Goal: Communication & Community: Answer question/provide support

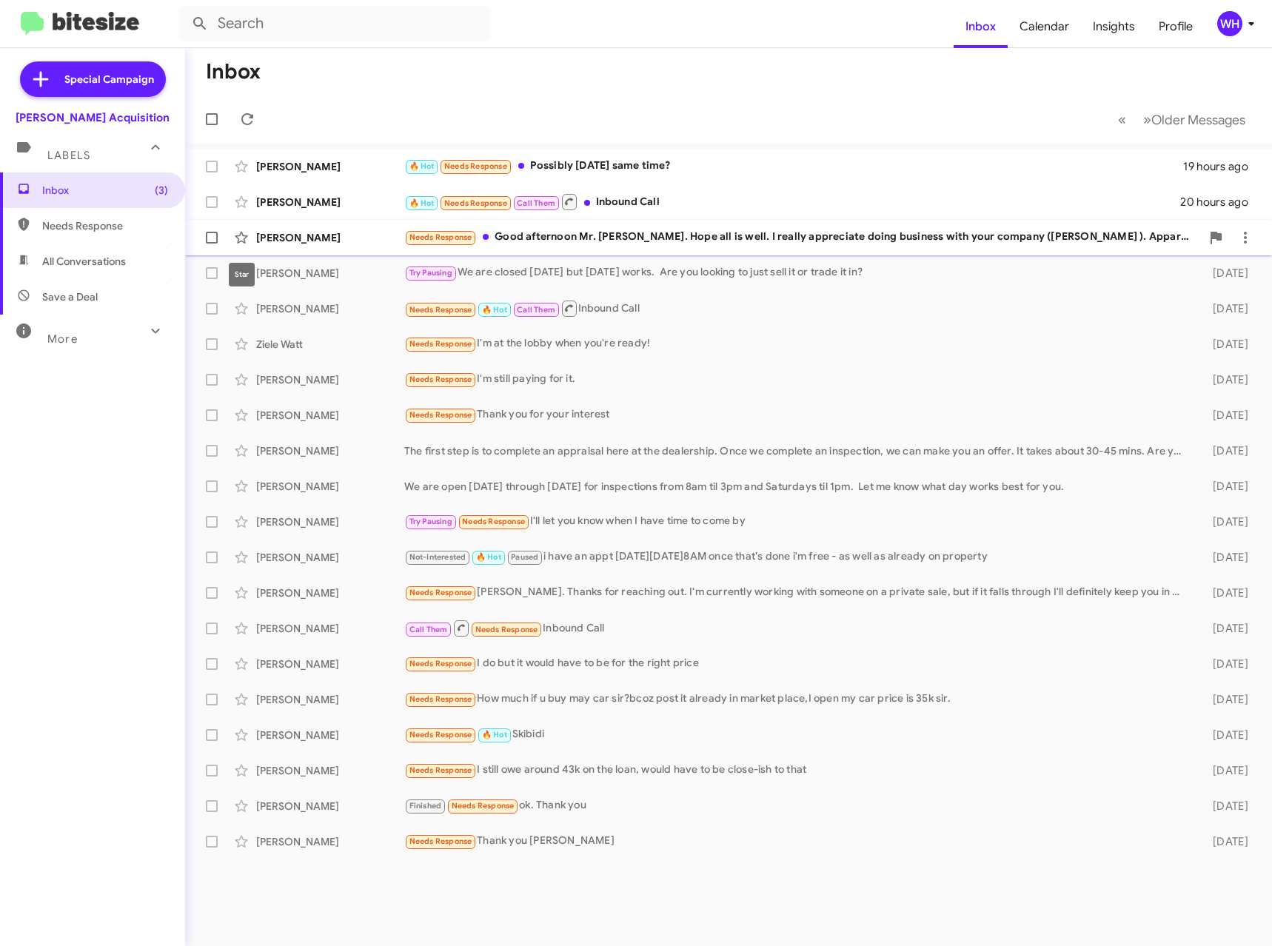
click at [284, 233] on div "[PERSON_NAME]" at bounding box center [330, 237] width 148 height 15
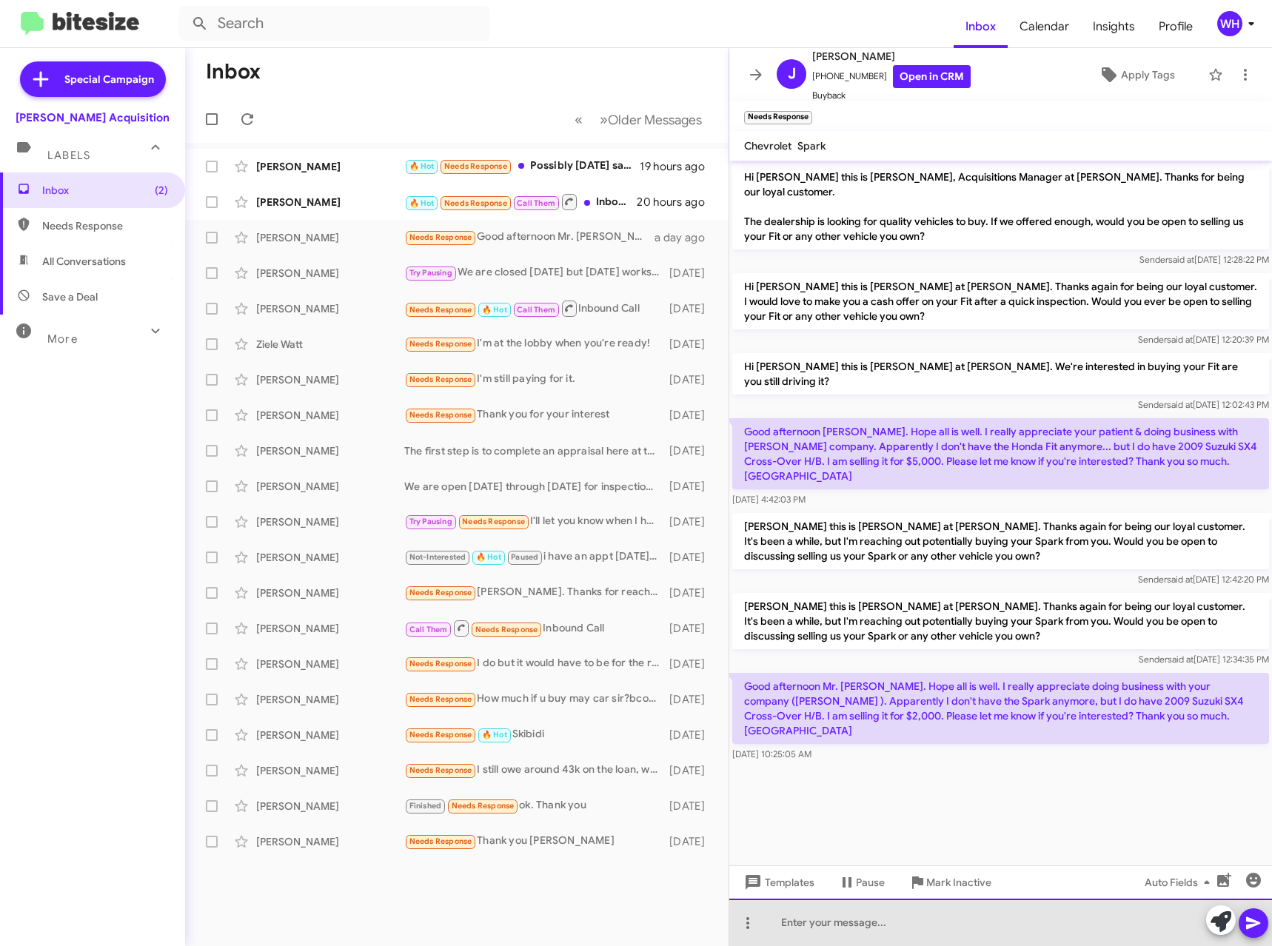
click at [835, 931] on div at bounding box center [1000, 922] width 543 height 47
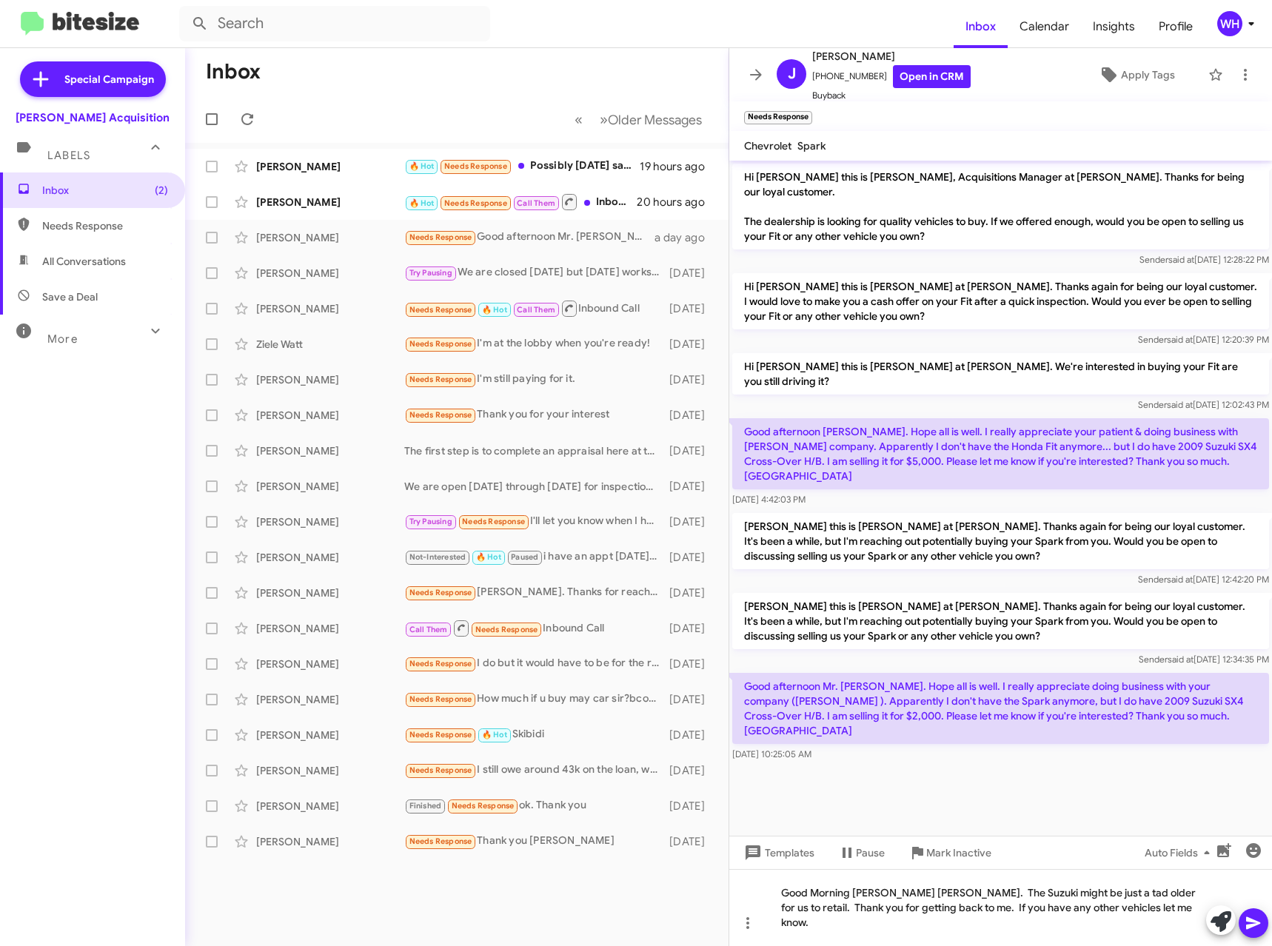
click at [1255, 922] on icon at bounding box center [1253, 923] width 14 height 13
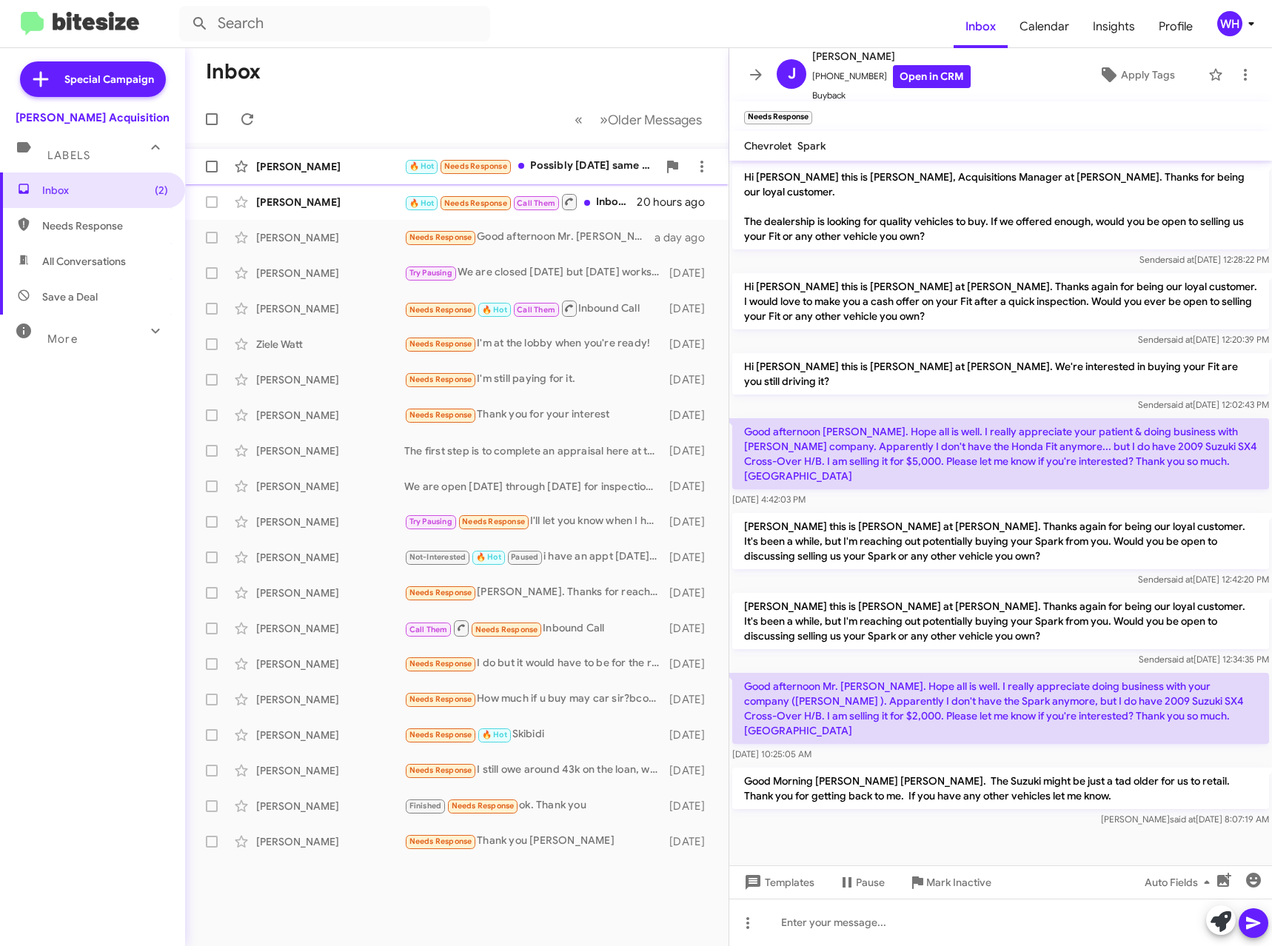
click at [300, 164] on div "[PERSON_NAME]" at bounding box center [330, 166] width 148 height 15
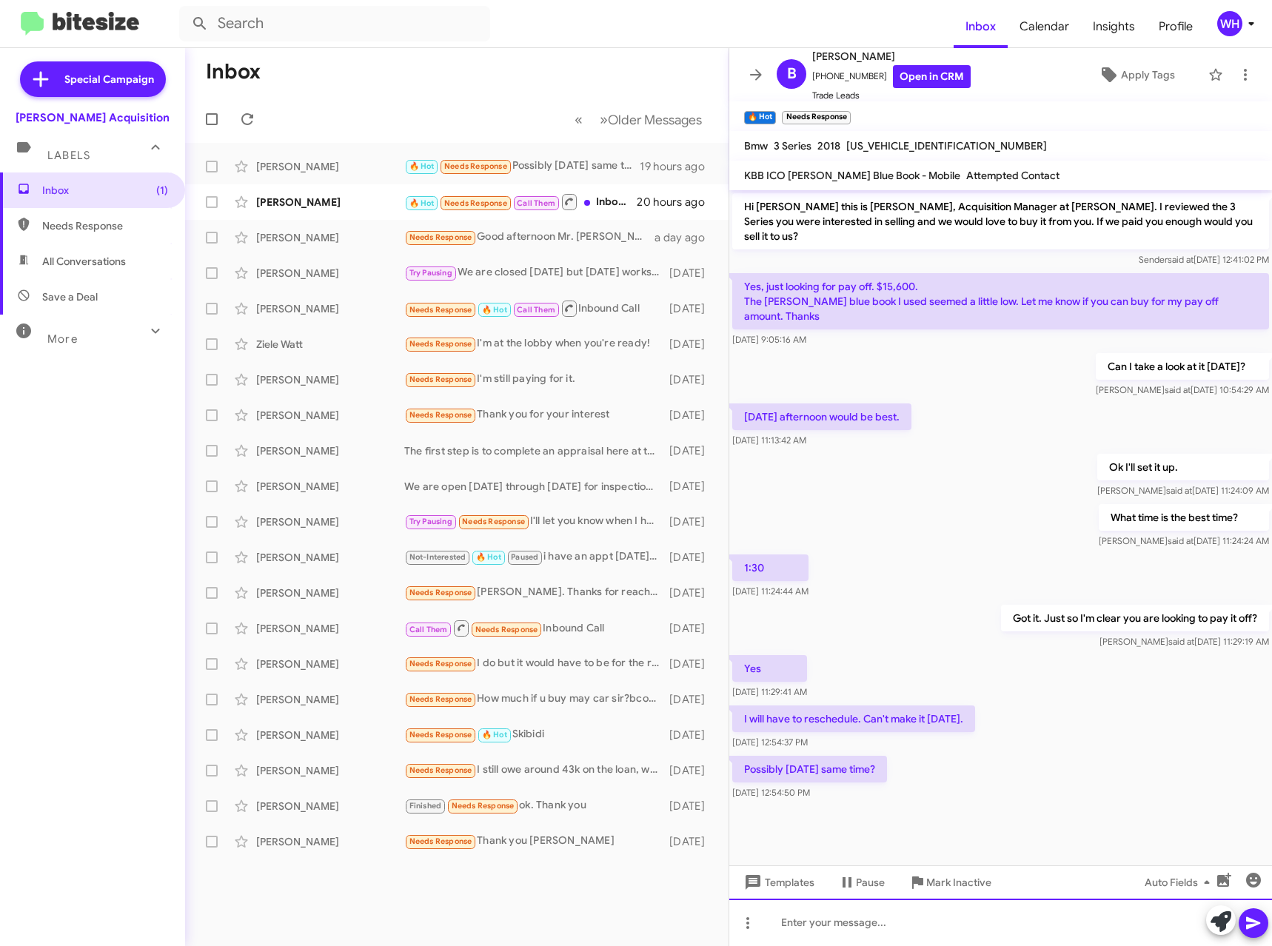
click at [845, 930] on div at bounding box center [1000, 922] width 543 height 47
click at [1257, 922] on icon at bounding box center [1253, 923] width 14 height 13
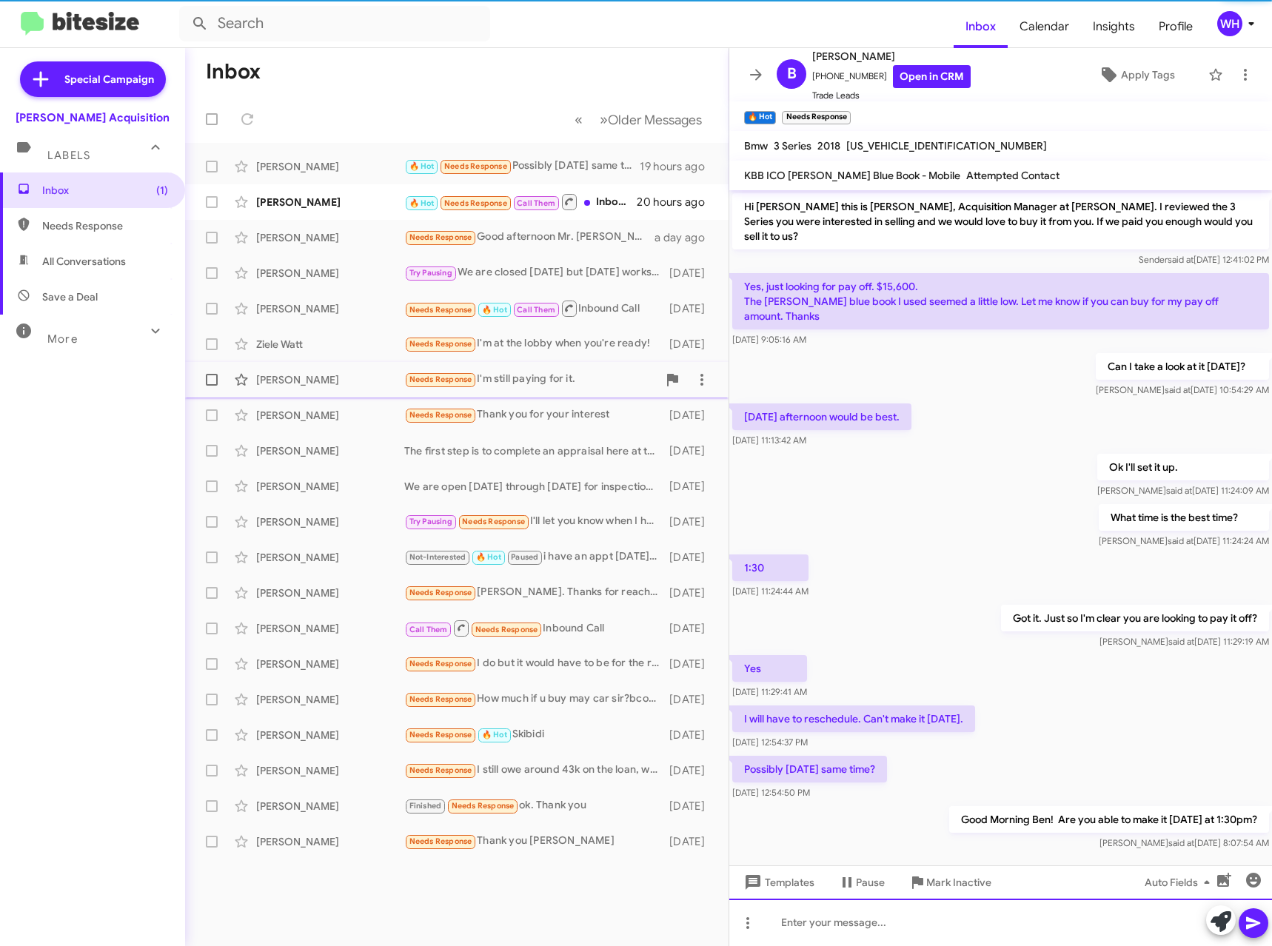
scroll to position [3, 0]
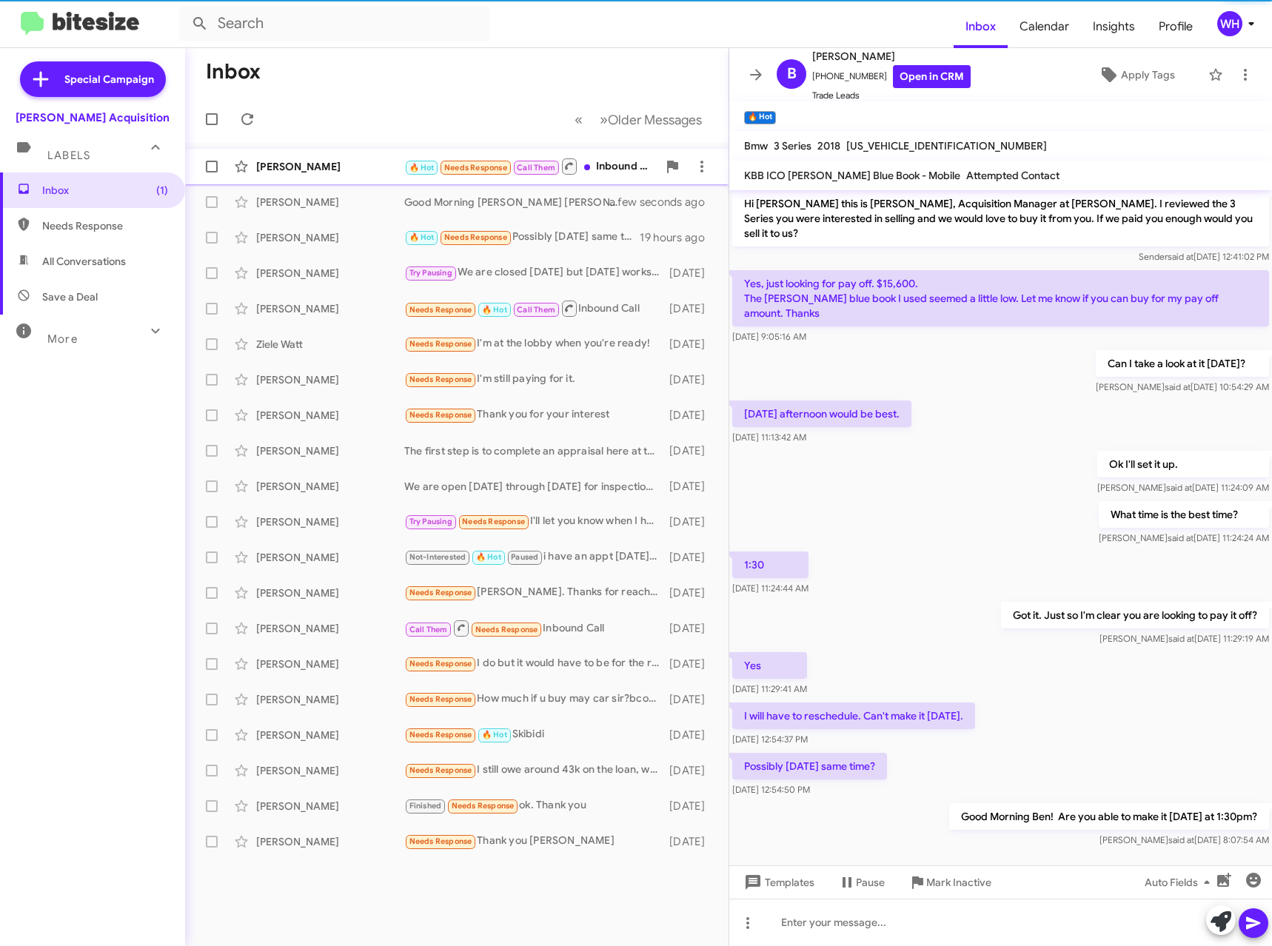
click at [319, 159] on div "[PERSON_NAME]" at bounding box center [330, 166] width 148 height 15
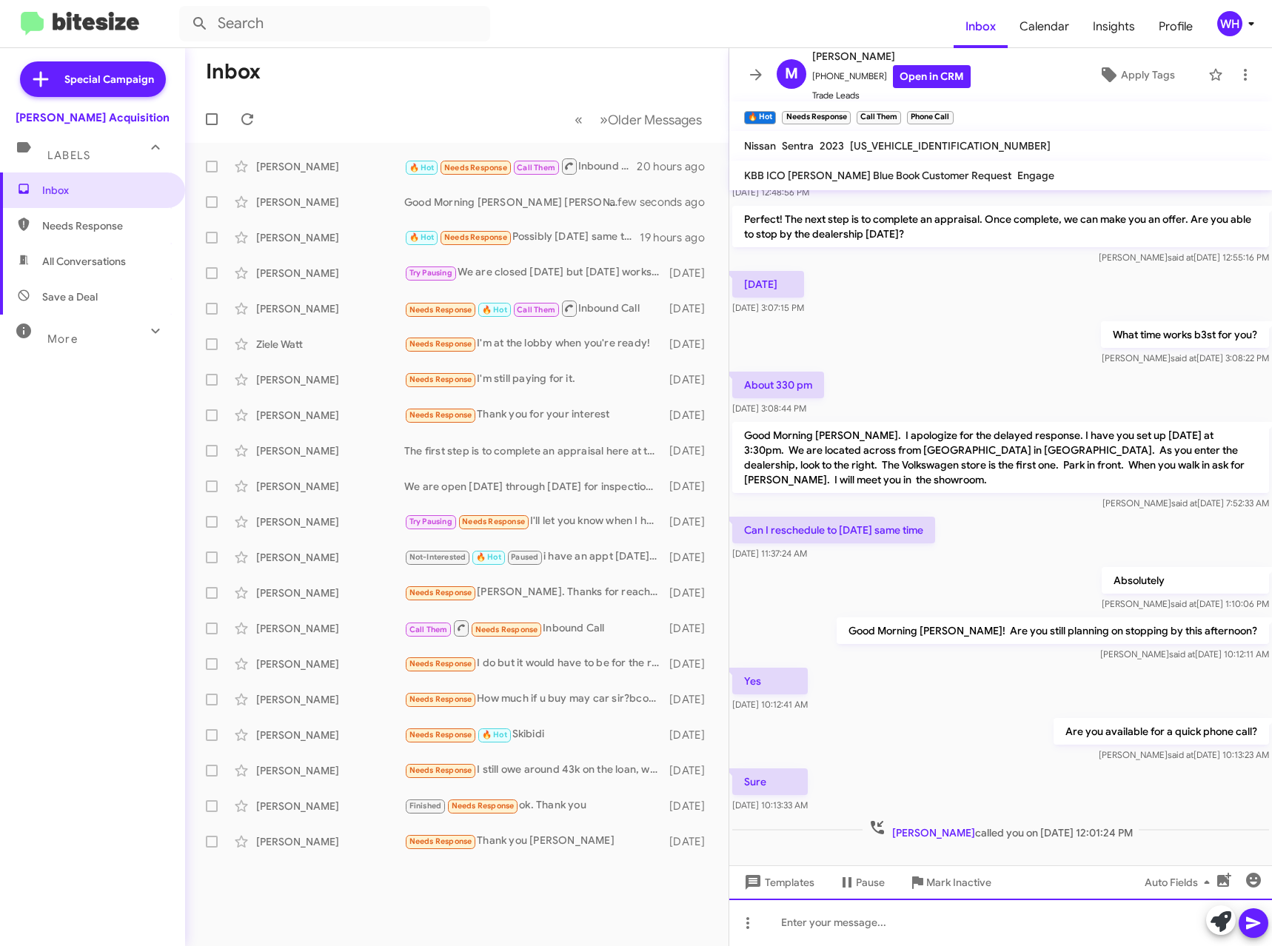
click at [976, 930] on div at bounding box center [1000, 922] width 543 height 47
click at [38, 441] on div "Inbox Needs Response All Conversations Save a Deal More Important 🔥 Hot Appoint…" at bounding box center [92, 456] width 185 height 568
